Goal: Contribute content: Add original content to the website for others to see

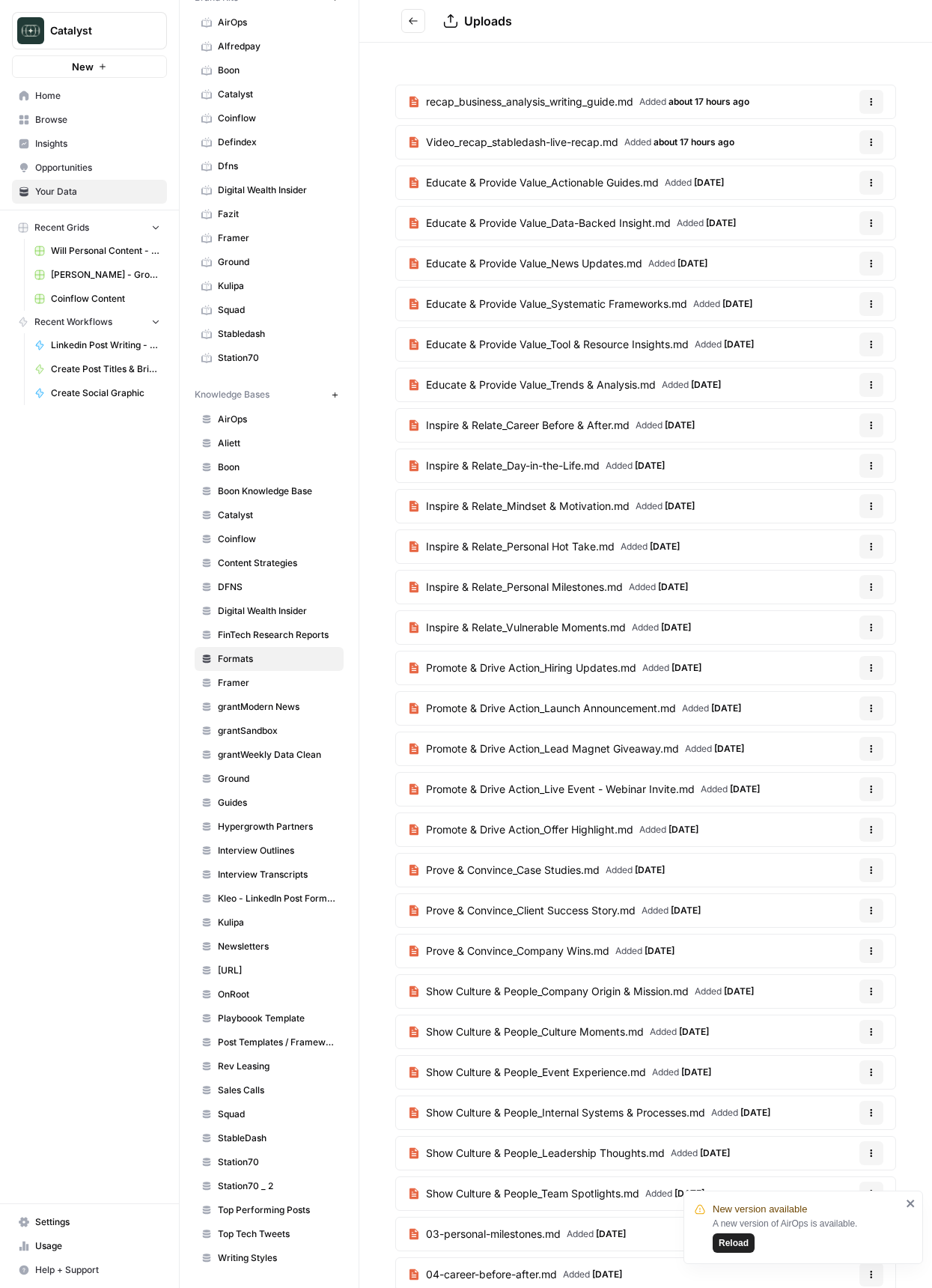
scroll to position [26, 0]
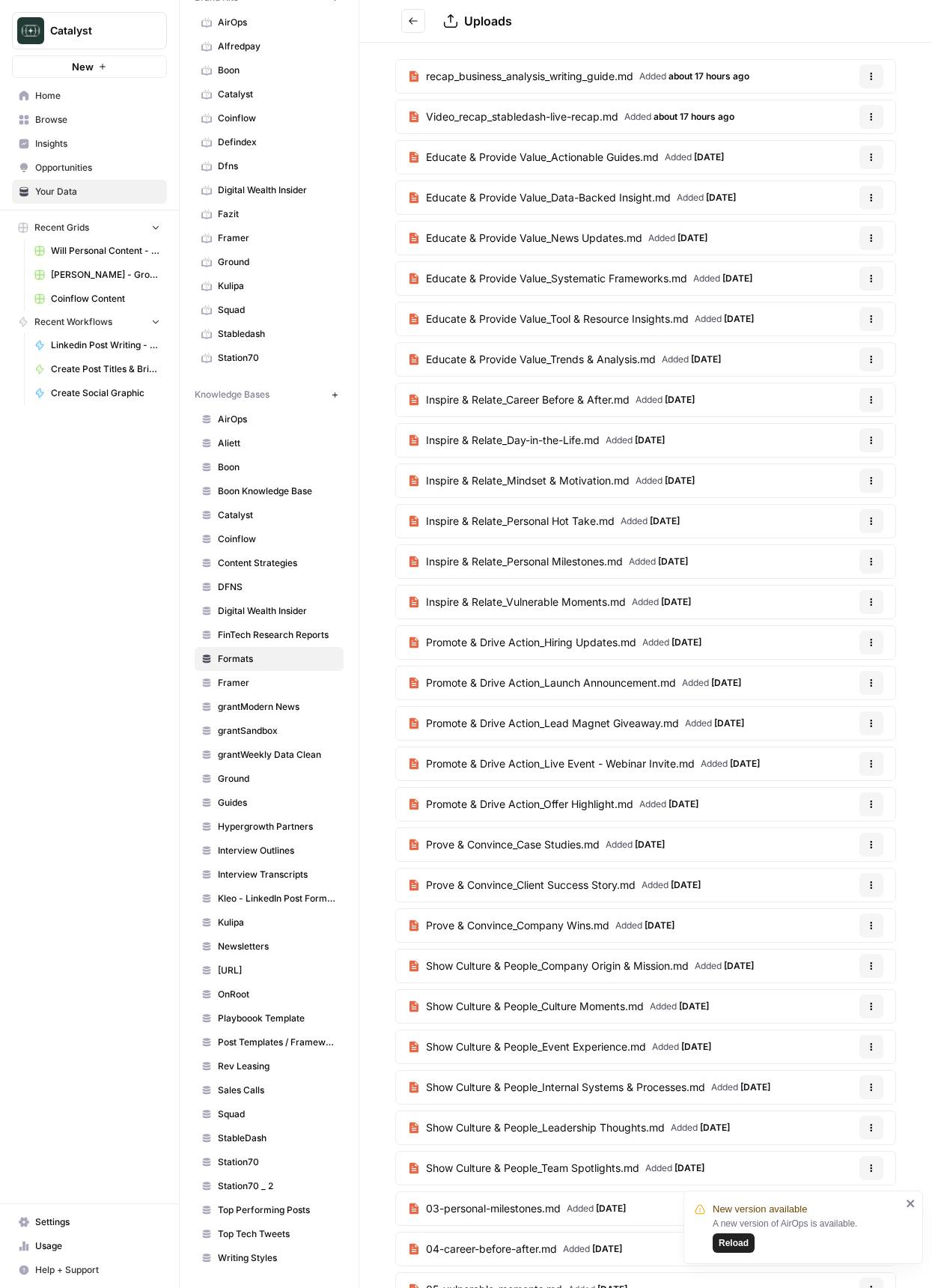
click at [417, 29] on button "Go back" at bounding box center [413, 21] width 24 height 24
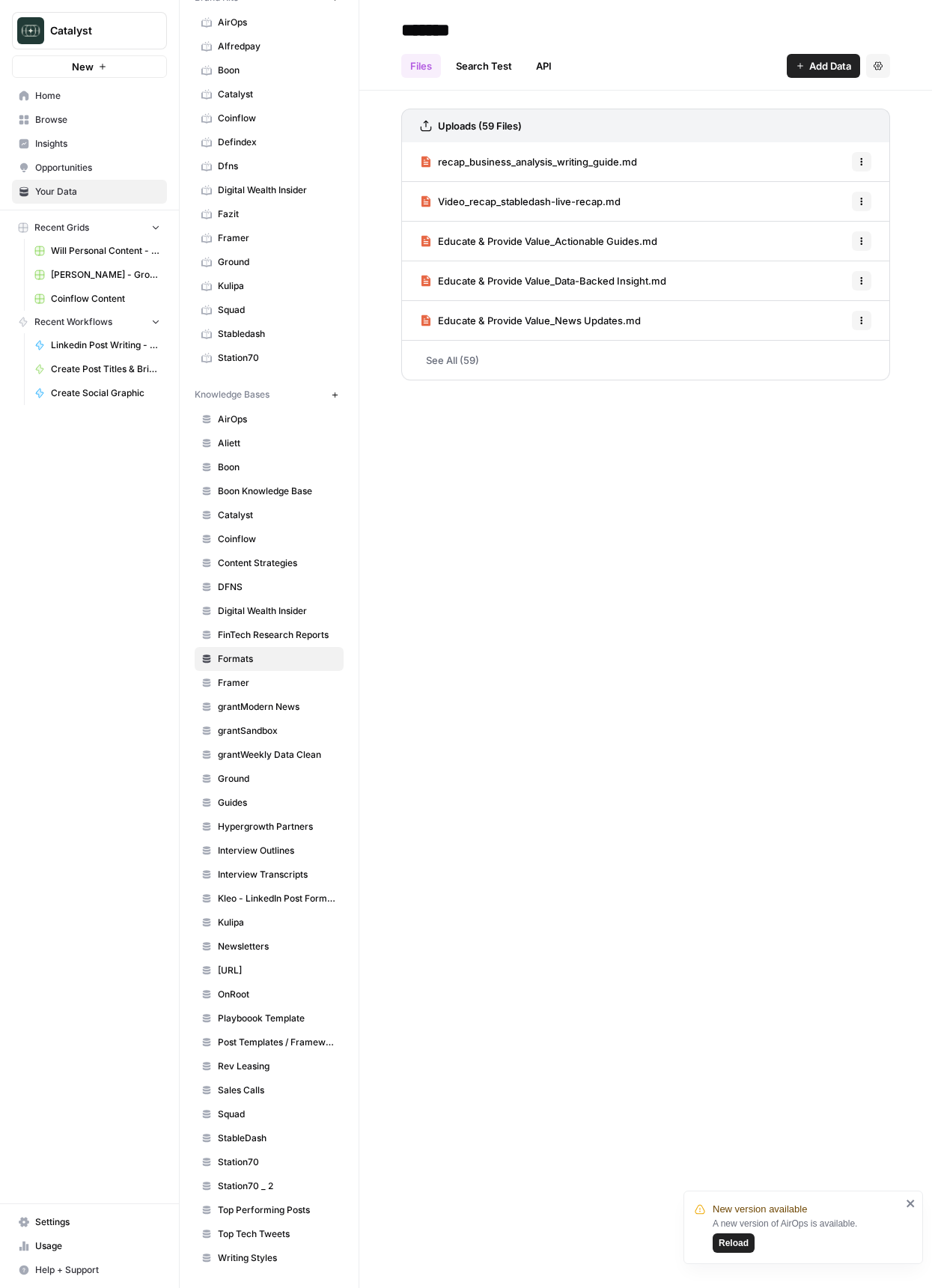
click at [265, 1132] on span "StableDash" at bounding box center [277, 1138] width 119 height 14
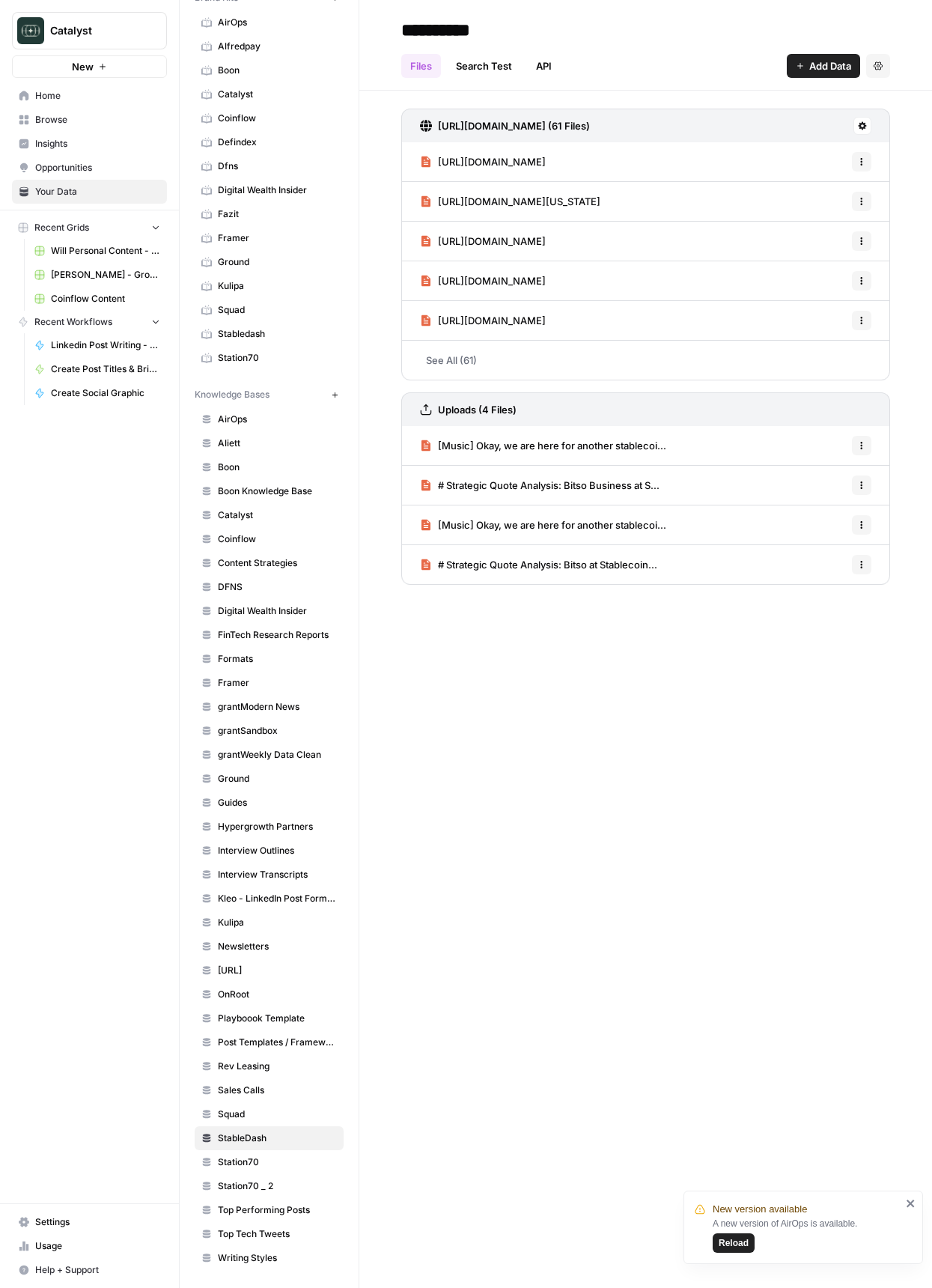
click at [814, 53] on div "Files Search Test API Add Data Settings" at bounding box center [645, 59] width 489 height 36
click at [819, 74] on button "Add Data" at bounding box center [824, 65] width 74 height 24
drag, startPoint x: 729, startPoint y: 101, endPoint x: 739, endPoint y: 123, distance: 24.2
click at [739, 123] on div "Upload Files Web Scrape Connect Import File from Google Drive Import from SQL D…" at bounding box center [768, 159] width 184 height 150
click at [739, 123] on span "Web Scrape" at bounding box center [773, 122] width 136 height 15
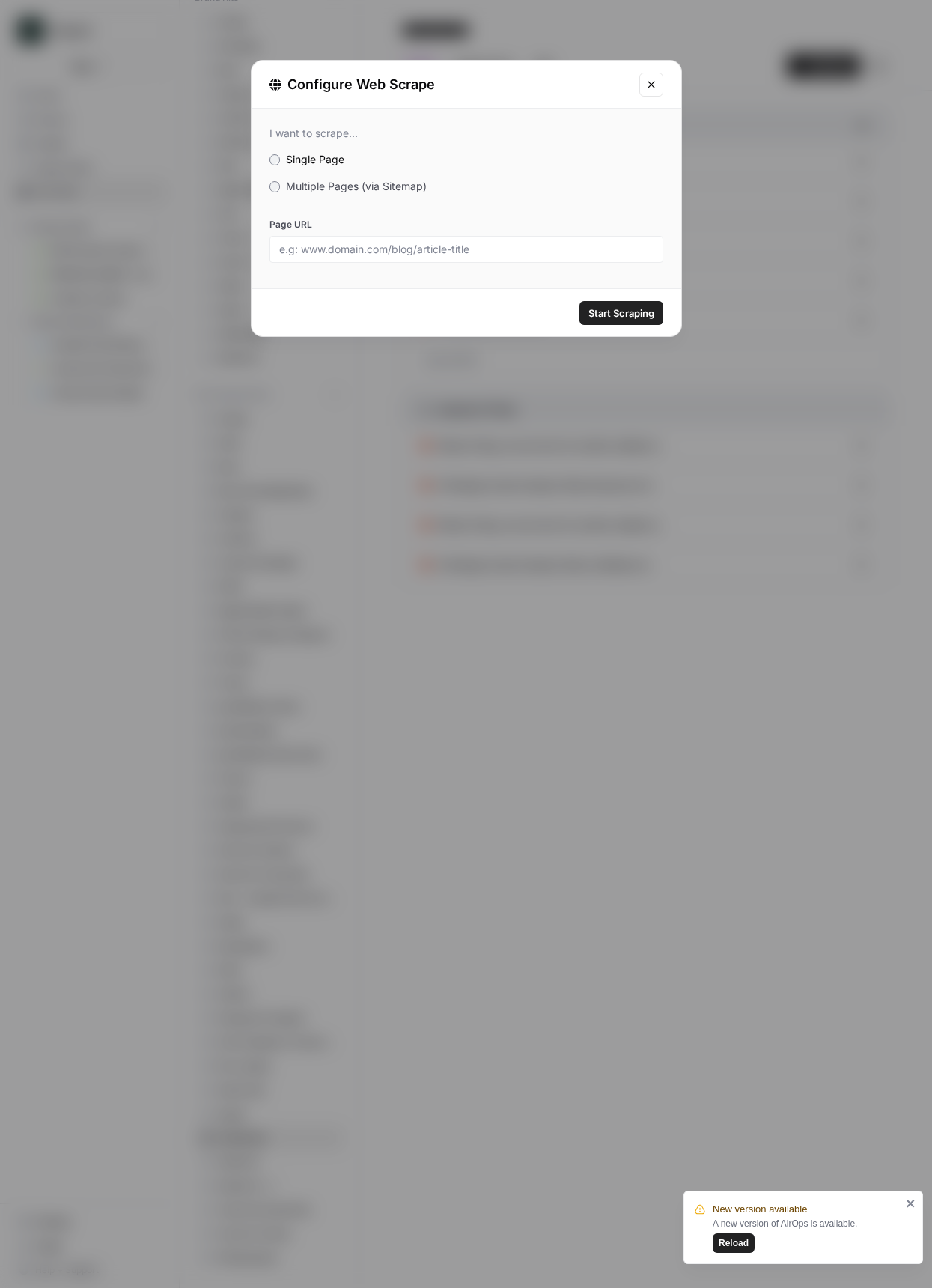
click at [426, 182] on span "Multiple Pages (via Sitemap)" at bounding box center [356, 186] width 141 height 13
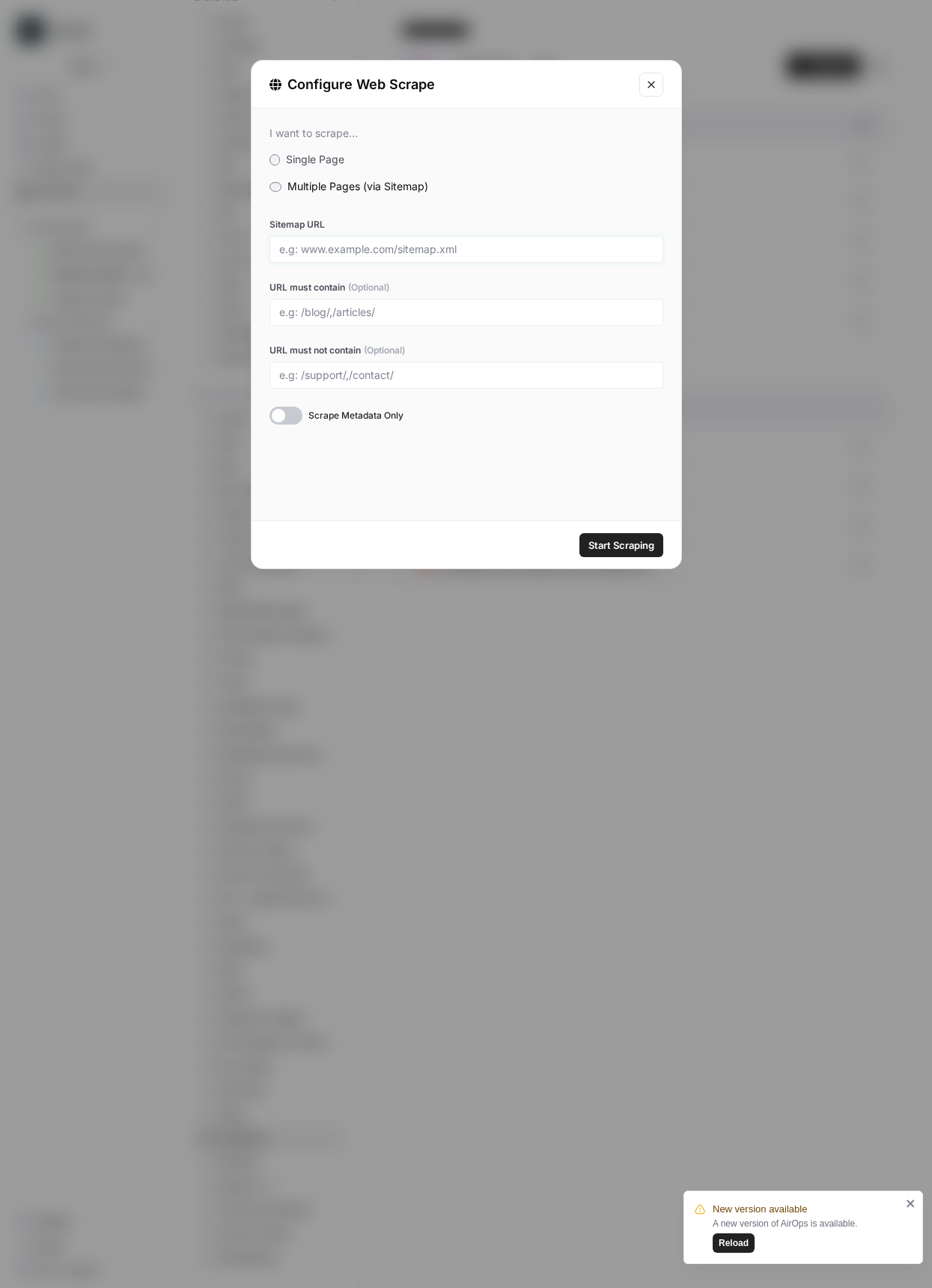
click at [503, 245] on input "Sitemap URL" at bounding box center [466, 249] width 374 height 14
paste input "[URL][DOMAIN_NAME]"
type input "[URL][DOMAIN_NAME]"
click at [580, 533] on button "Start Scraping" at bounding box center [621, 545] width 84 height 24
